Goal: Navigation & Orientation: Find specific page/section

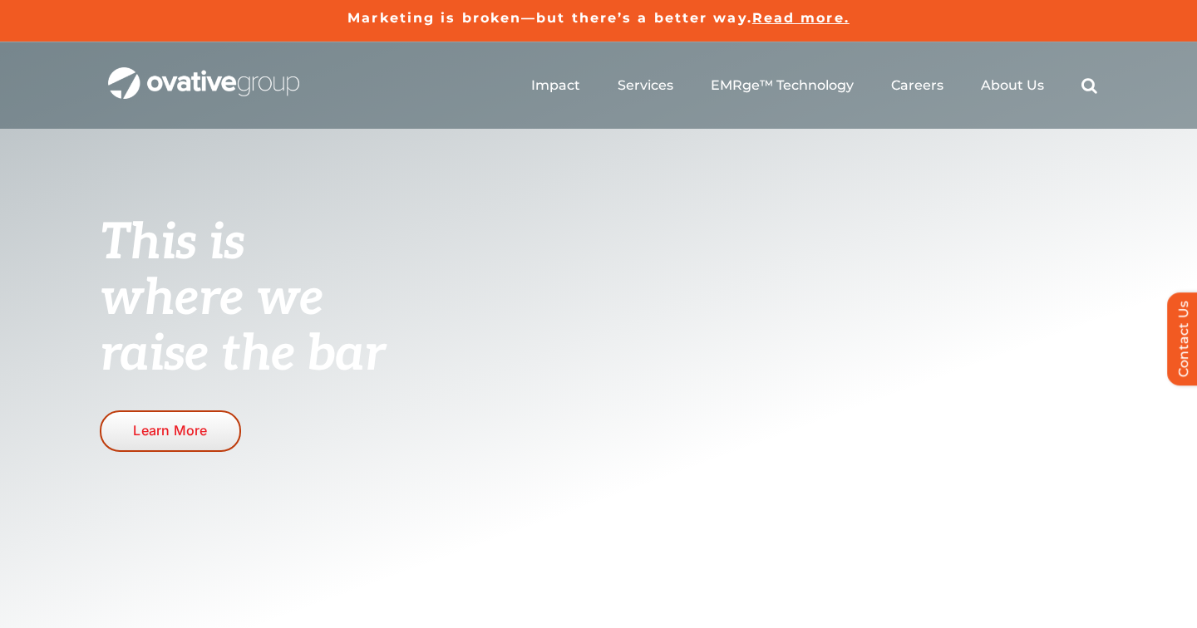
click at [177, 432] on span "Learn More" at bounding box center [170, 431] width 74 height 16
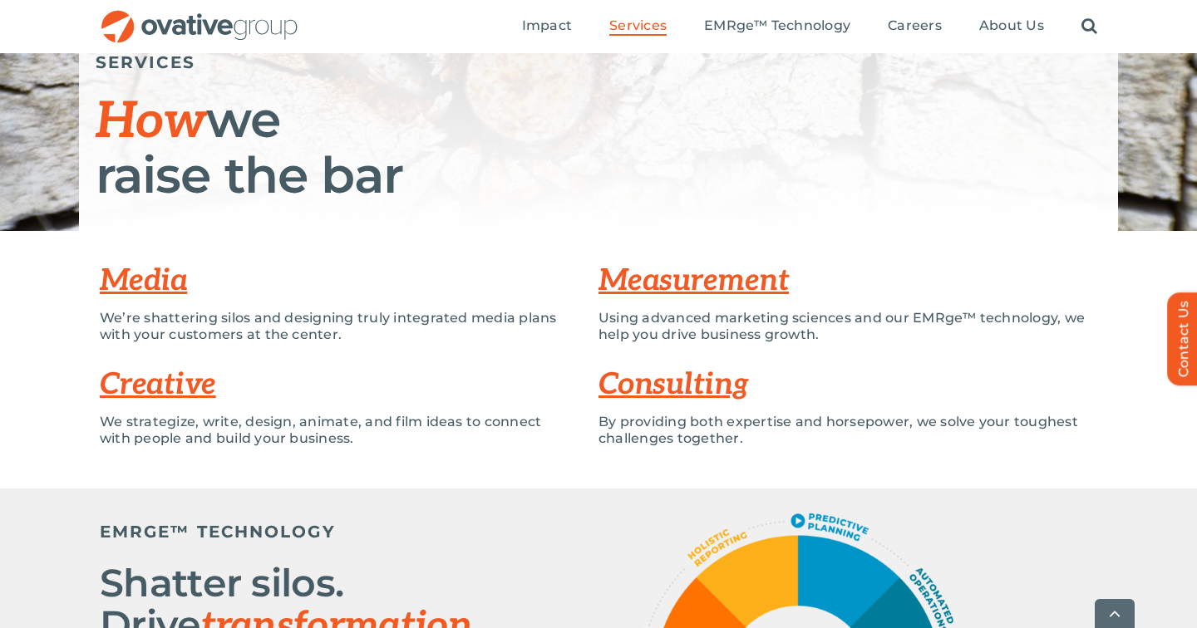
scroll to position [212, 0]
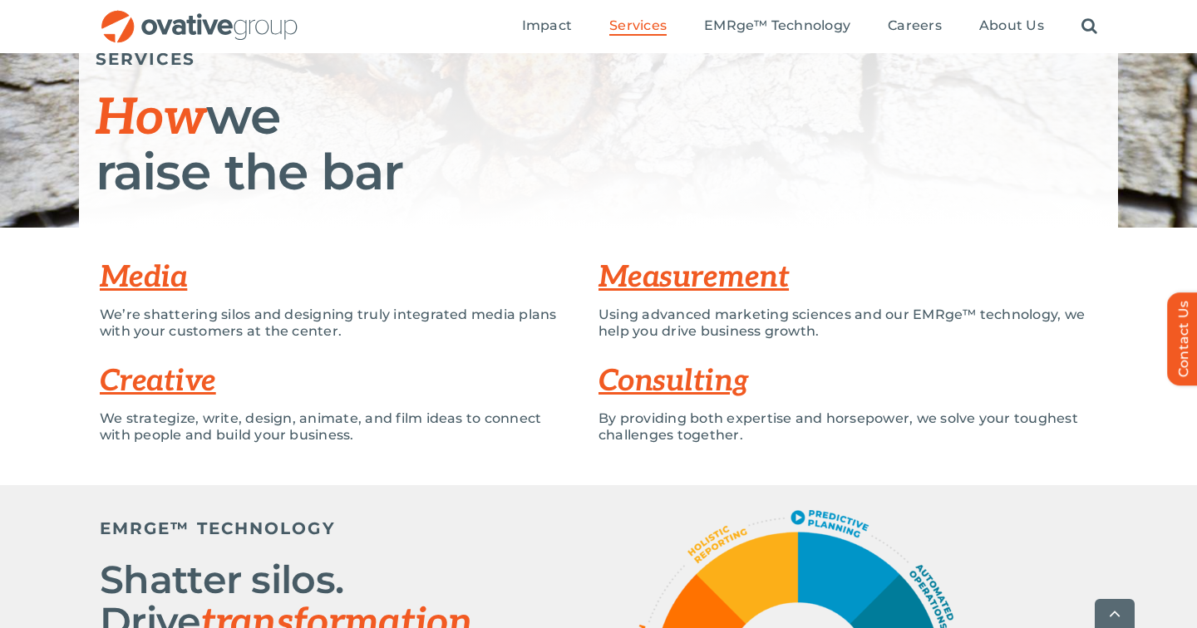
click at [163, 274] on link "Media" at bounding box center [143, 277] width 87 height 37
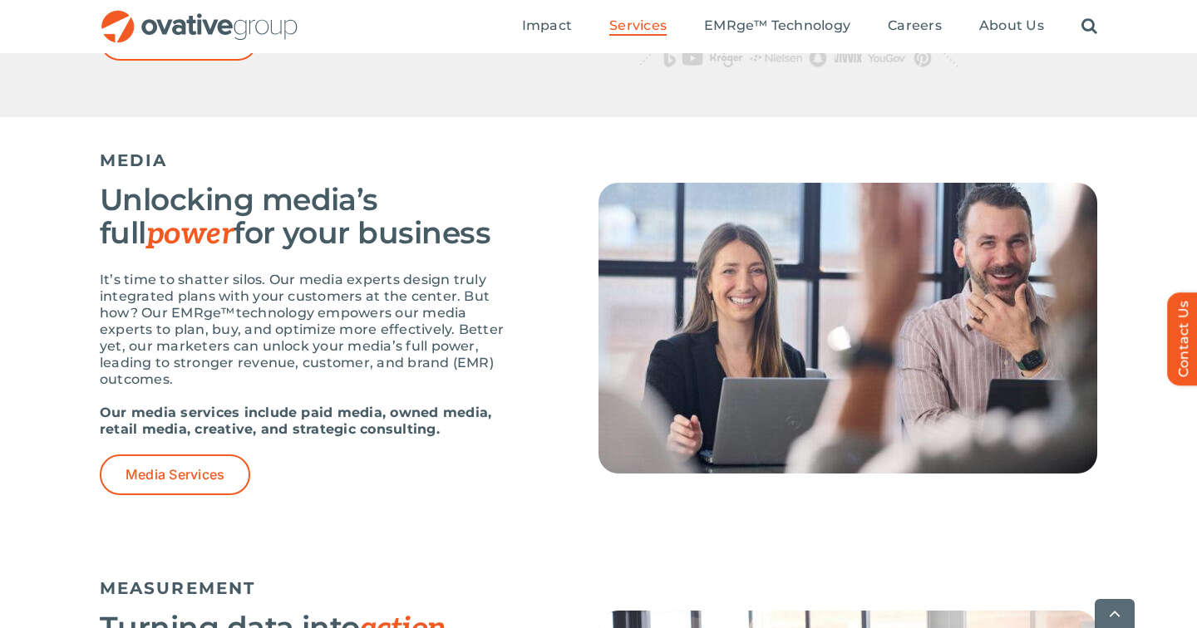
scroll to position [981, 0]
click at [942, 28] on ul "Impact Expert Insights Case Studies Awards & Press Services Media Measurement C…" at bounding box center [809, 26] width 575 height 53
click at [929, 26] on span "Careers" at bounding box center [914, 25] width 54 height 17
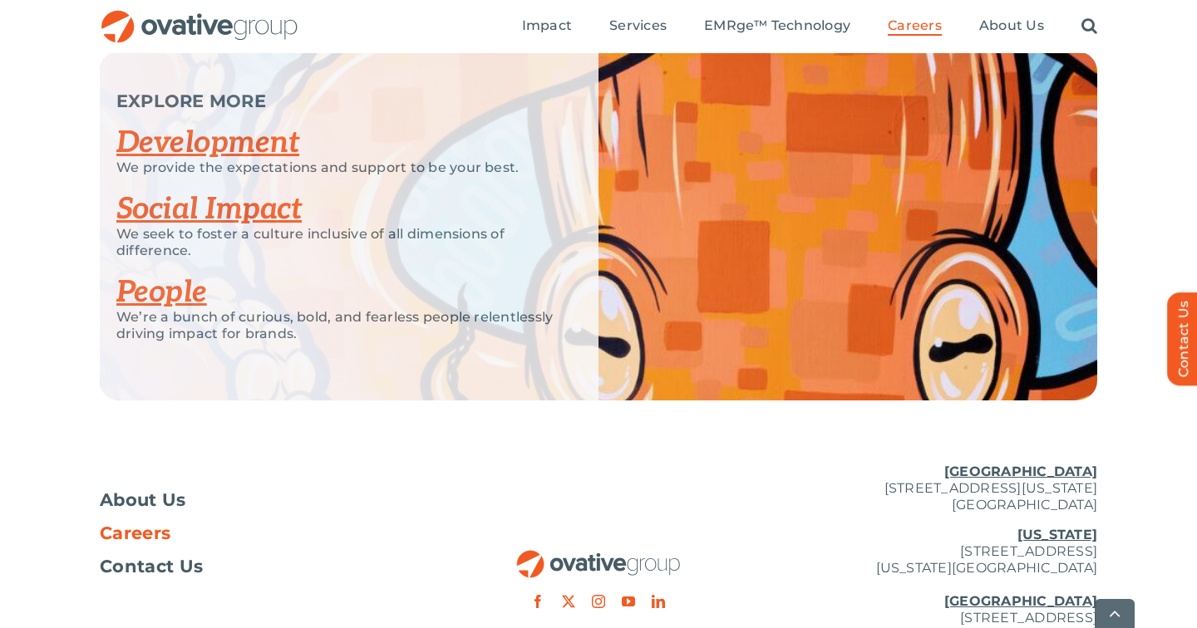
scroll to position [3361, 0]
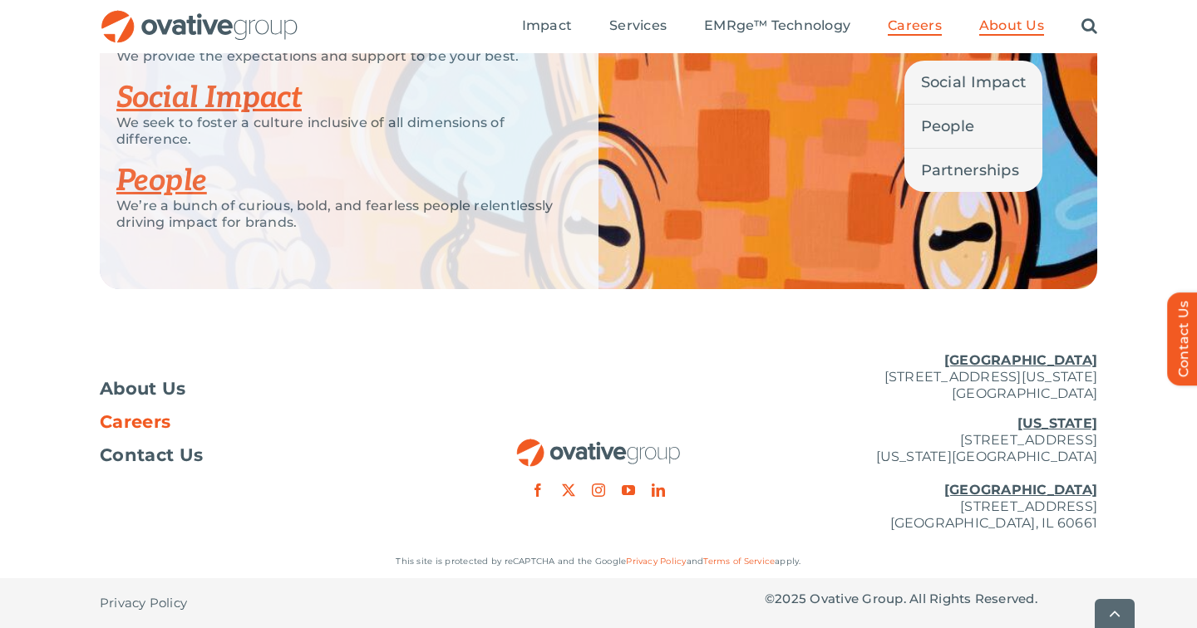
click at [986, 36] on li "About Us Social Impact People Partnerships" at bounding box center [1011, 26] width 65 height 18
click at [1003, 27] on span "About Us" at bounding box center [1011, 25] width 65 height 17
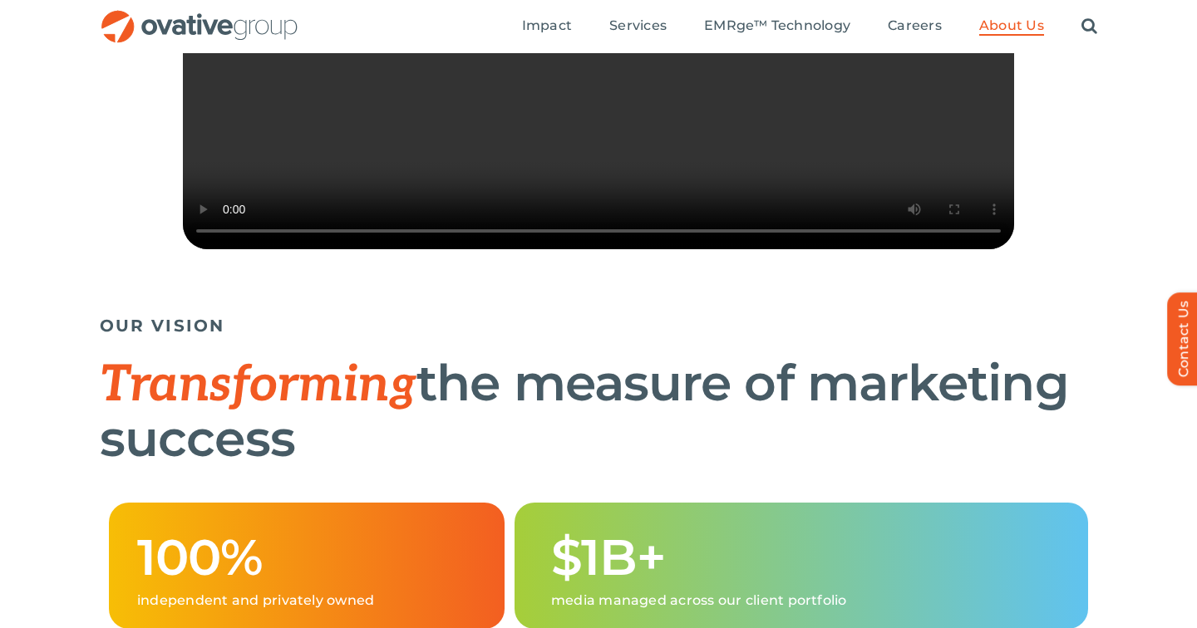
scroll to position [504, 0]
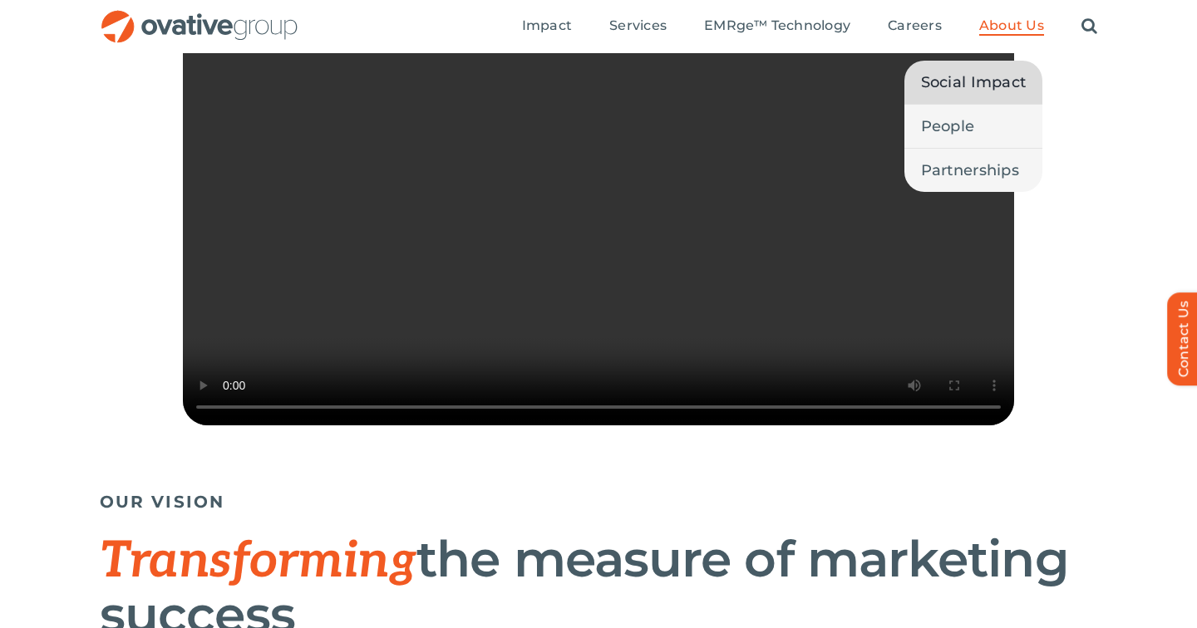
click at [1006, 73] on span "Social Impact" at bounding box center [974, 82] width 106 height 23
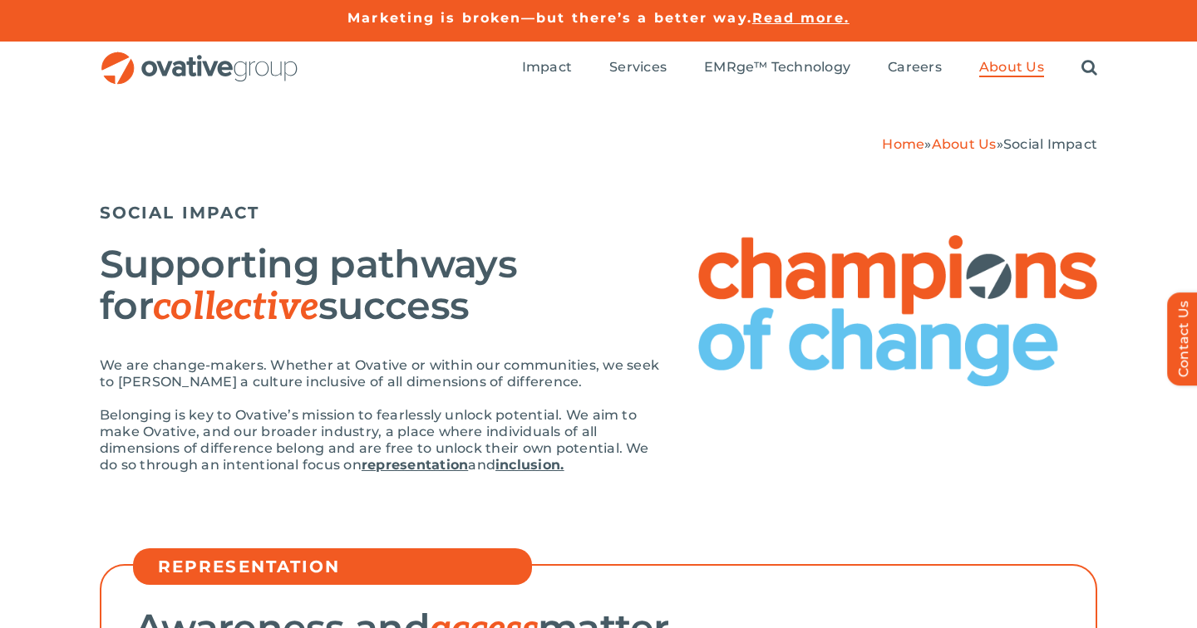
click at [791, 21] on span "Read more." at bounding box center [800, 18] width 97 height 16
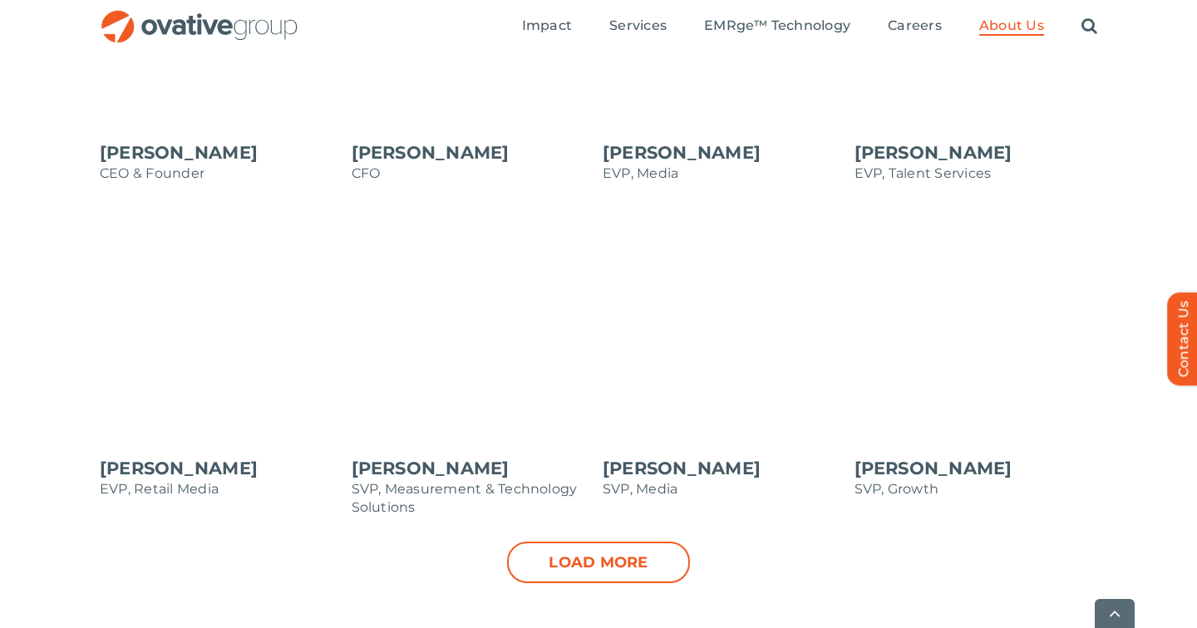
scroll to position [1716, 0]
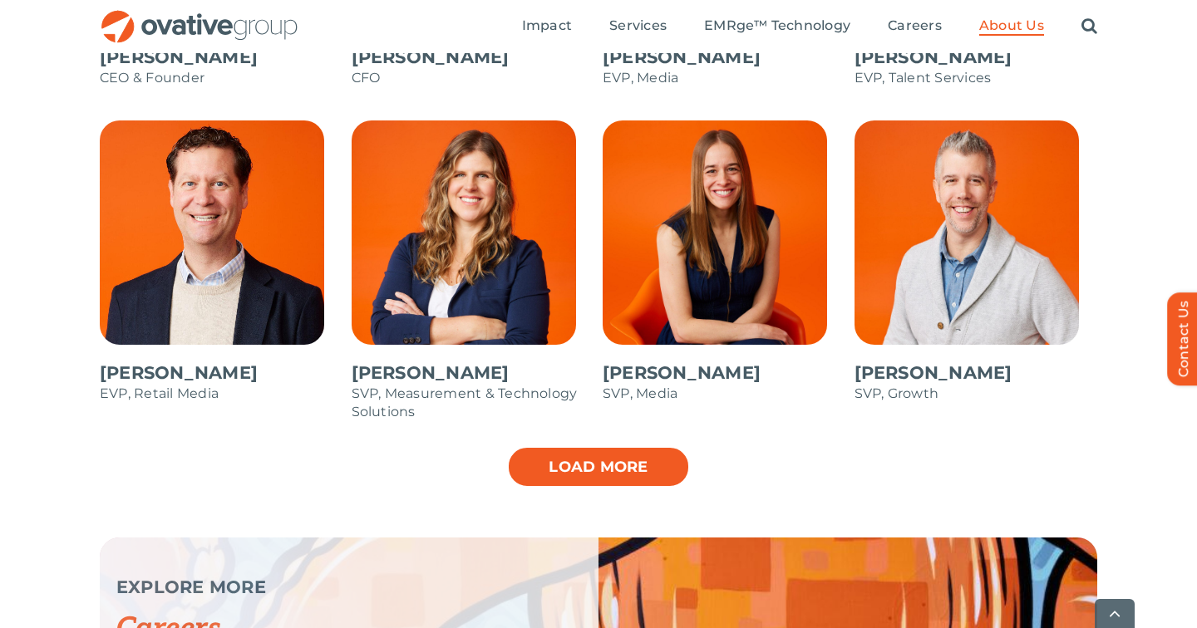
click at [564, 476] on link "Load more" at bounding box center [598, 467] width 183 height 42
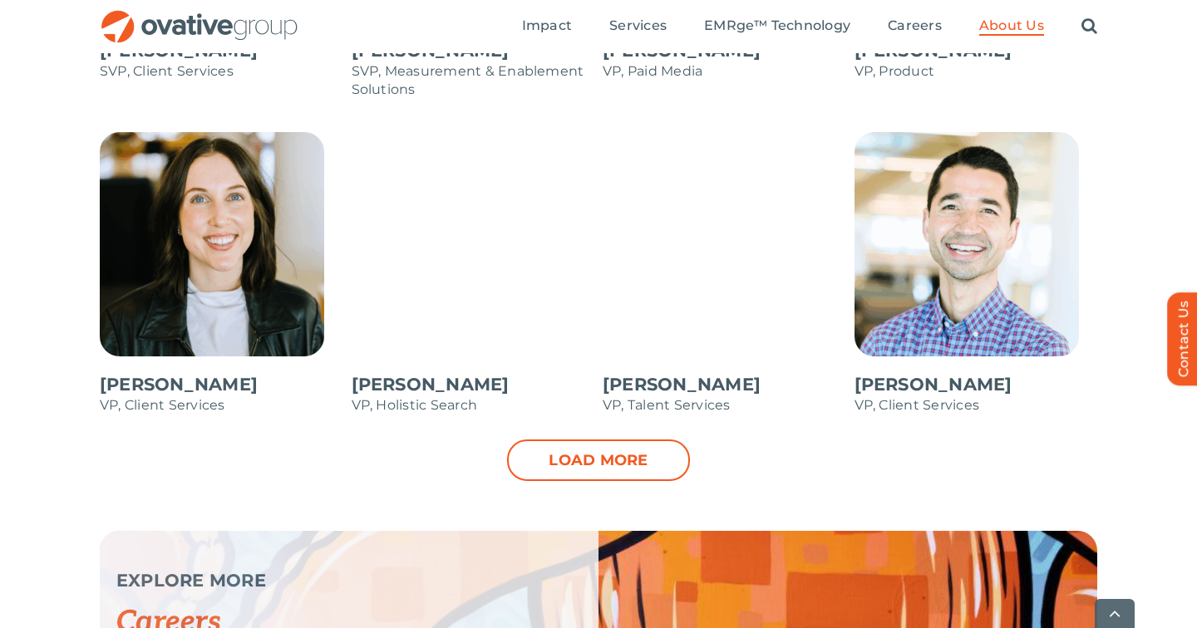
scroll to position [2404, 0]
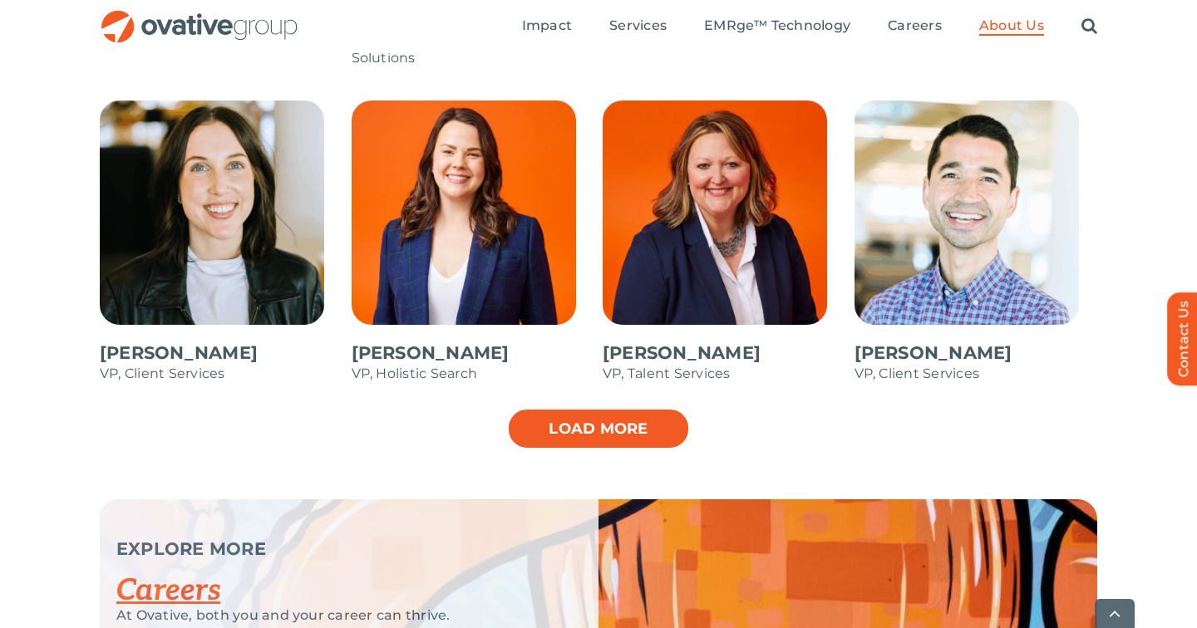
click at [648, 441] on link "Load more" at bounding box center [598, 429] width 183 height 42
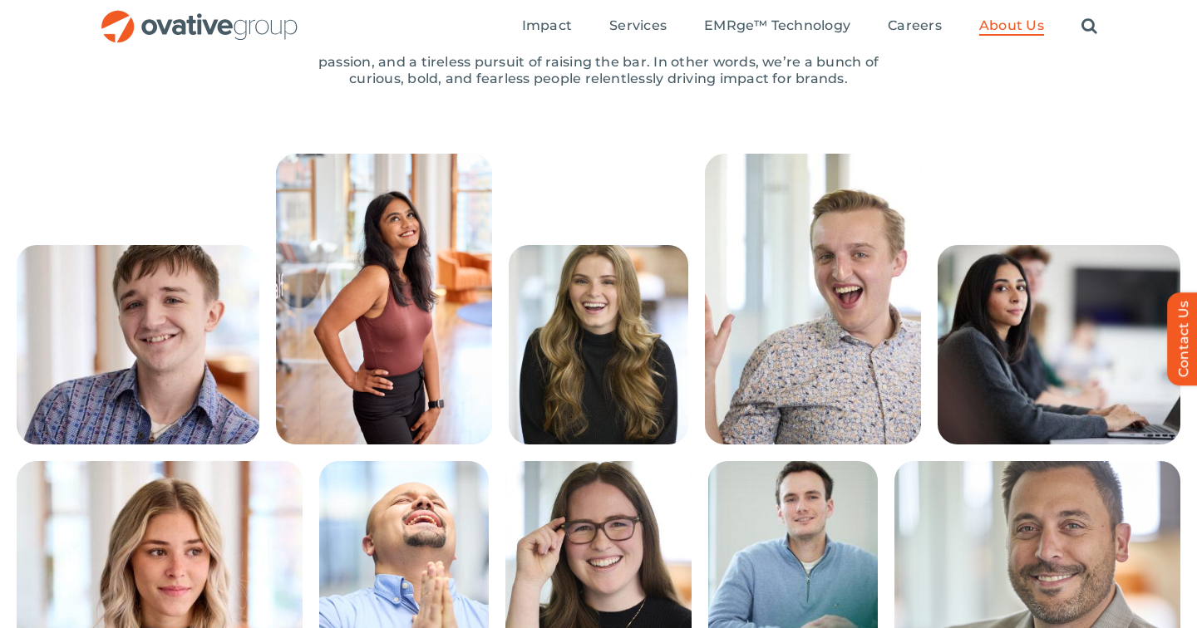
scroll to position [192, 0]
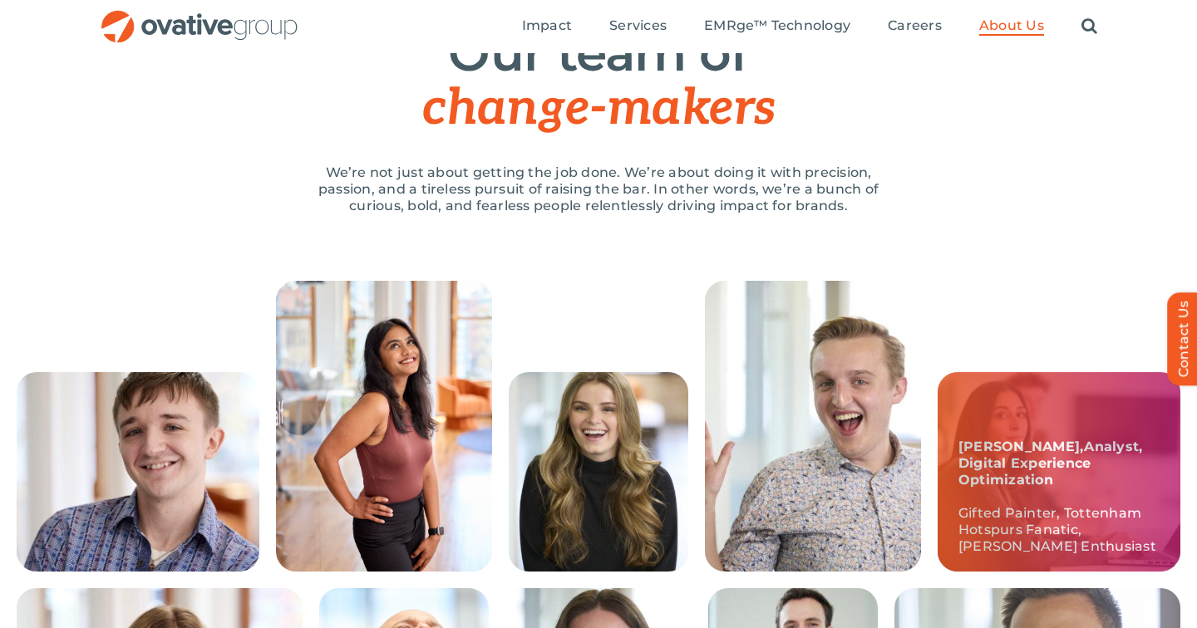
click at [1035, 433] on div "Trushna, Analyst, Digital Experience Optimization Gifted Painter, Tottenham Hot…" at bounding box center [1058, 471] width 243 height 199
click at [1037, 497] on p "Trushna, Analyst, Digital Experience Optimization Gifted Painter, Tottenham Hot…" at bounding box center [1058, 497] width 201 height 116
click at [1077, 474] on b "Analyst, Digital Experience Optimization" at bounding box center [1050, 463] width 184 height 49
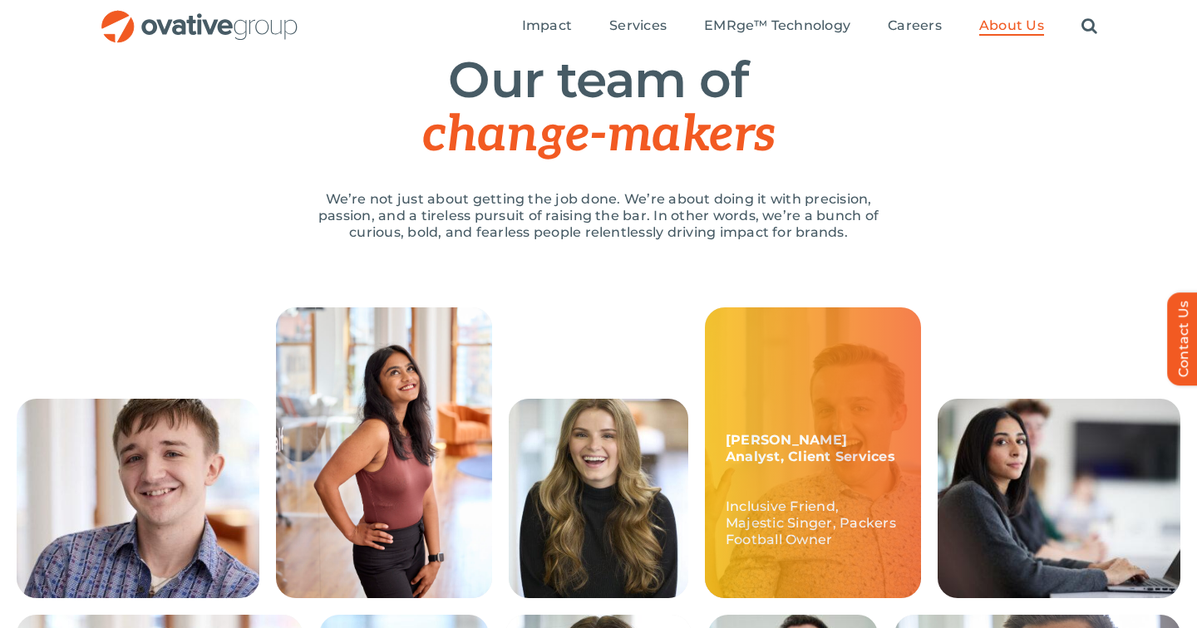
scroll to position [0, 0]
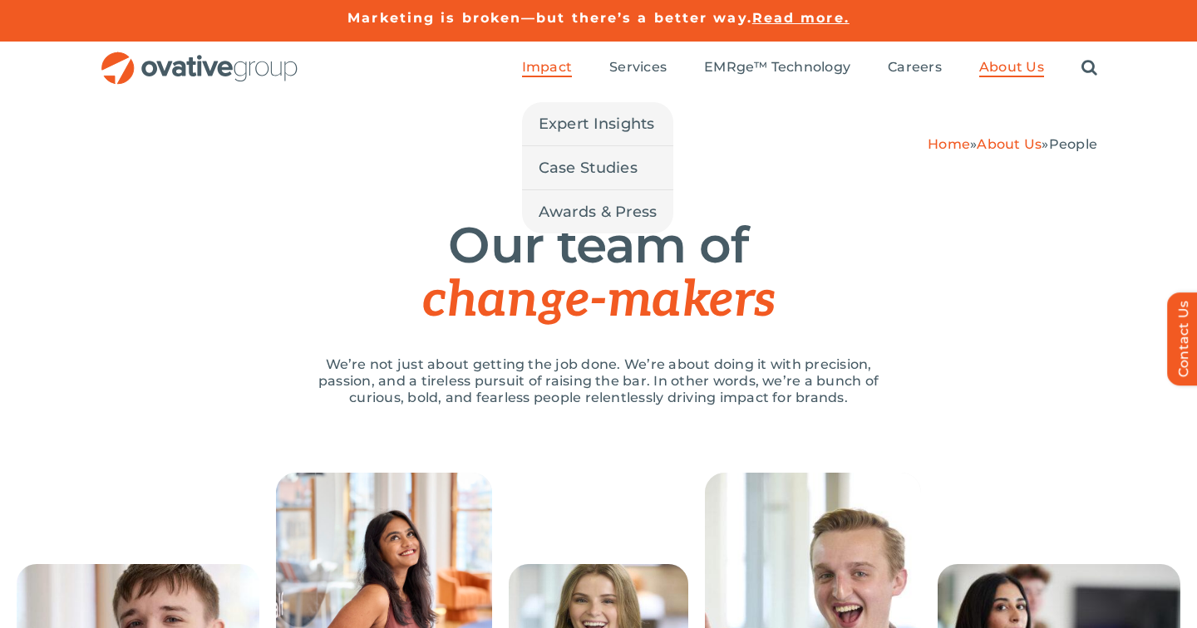
click at [541, 74] on span "Impact" at bounding box center [547, 67] width 50 height 17
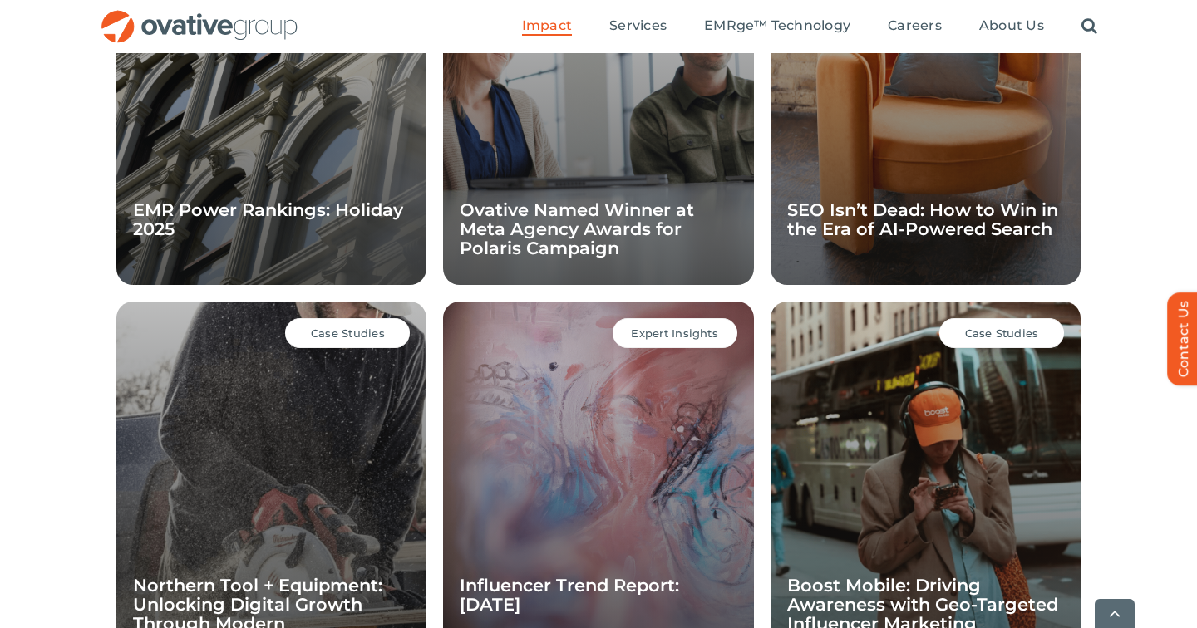
scroll to position [1807, 0]
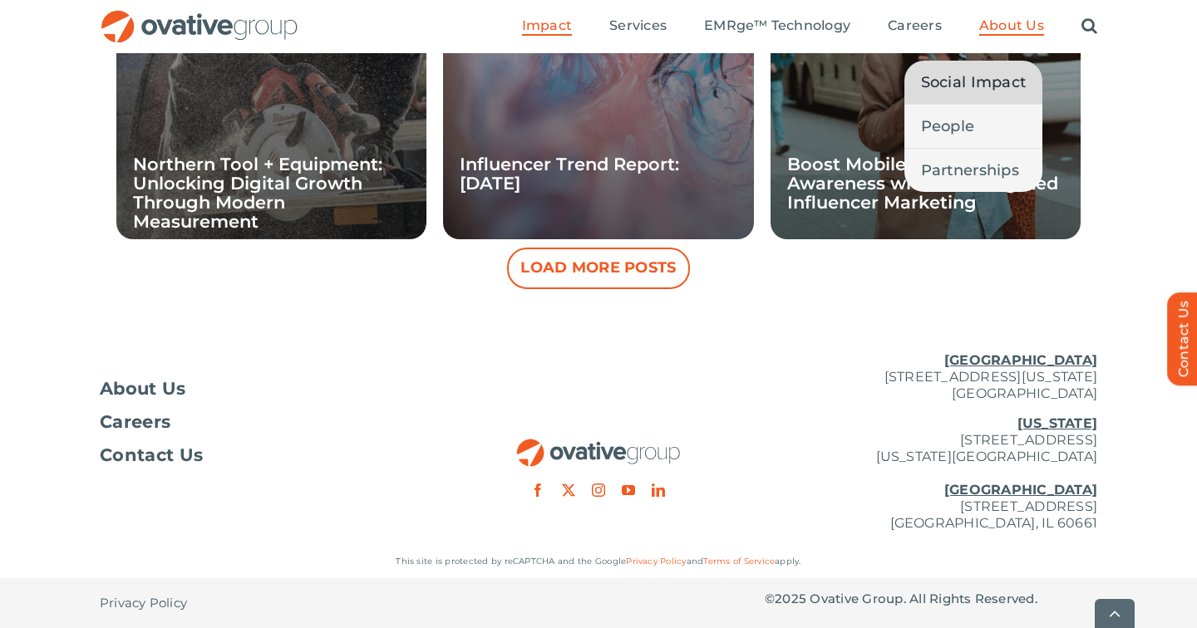
click at [972, 95] on link "Social Impact" at bounding box center [973, 82] width 139 height 43
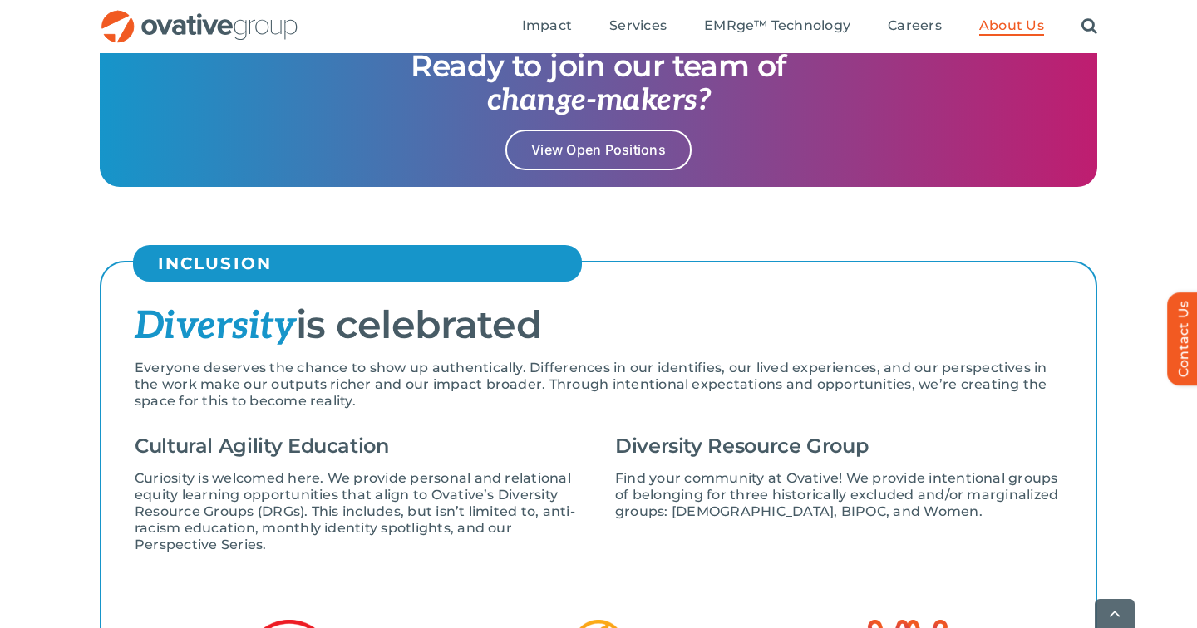
scroll to position [1847, 0]
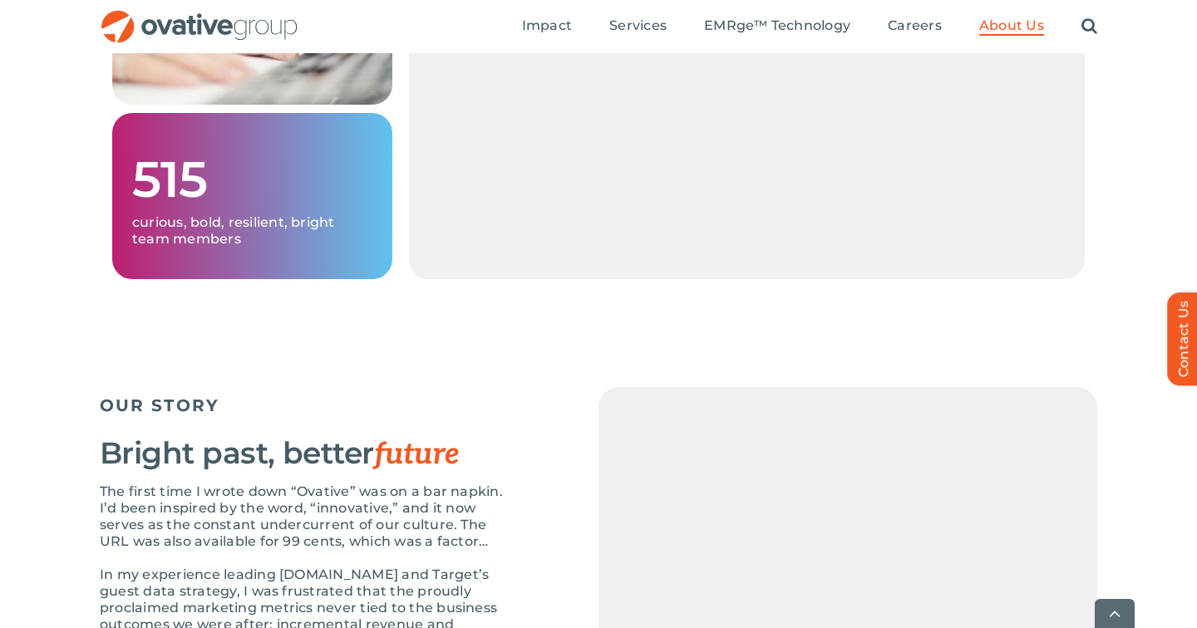
scroll to position [1692, 0]
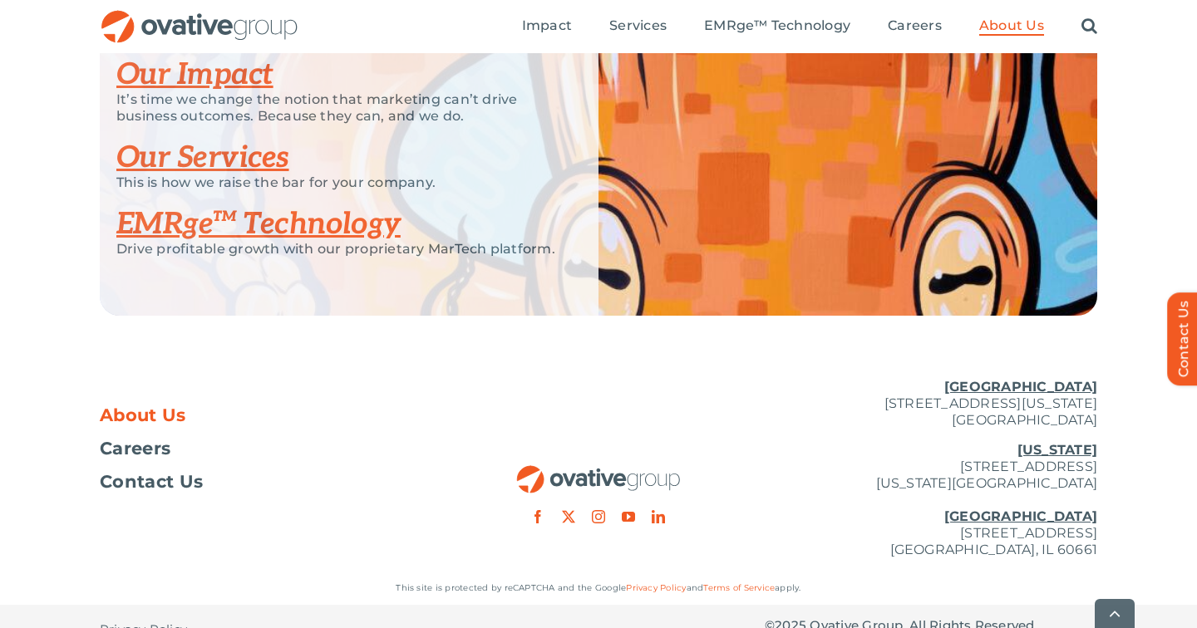
scroll to position [3646, 0]
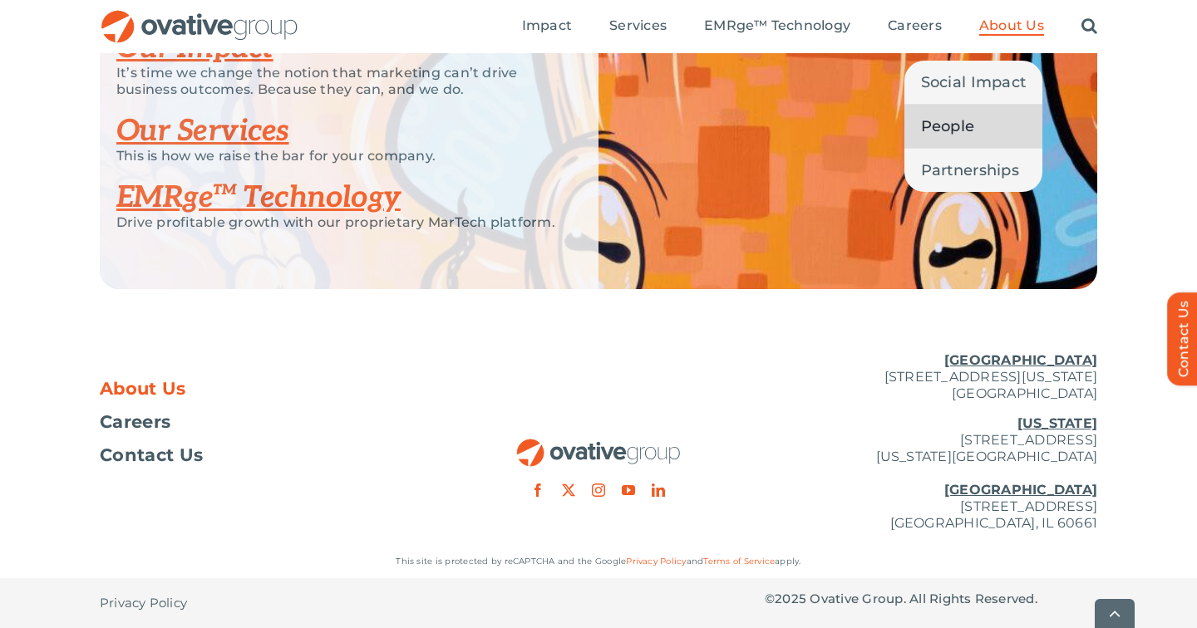
click at [967, 115] on span "People" at bounding box center [948, 126] width 54 height 23
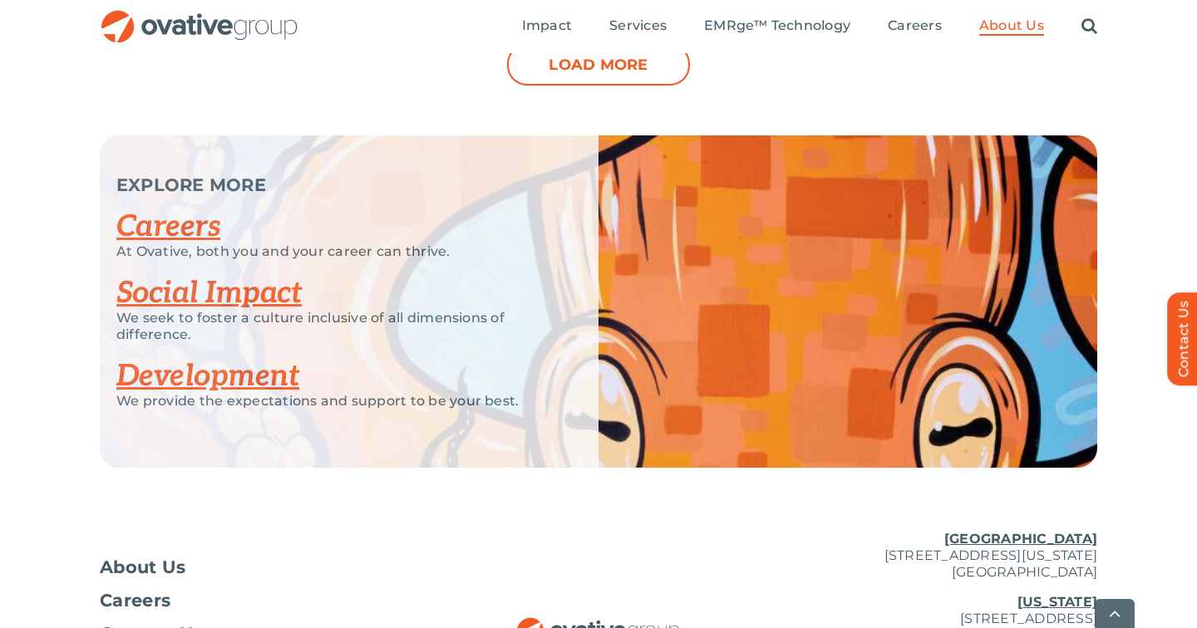
scroll to position [2297, 0]
